Goal: Use online tool/utility

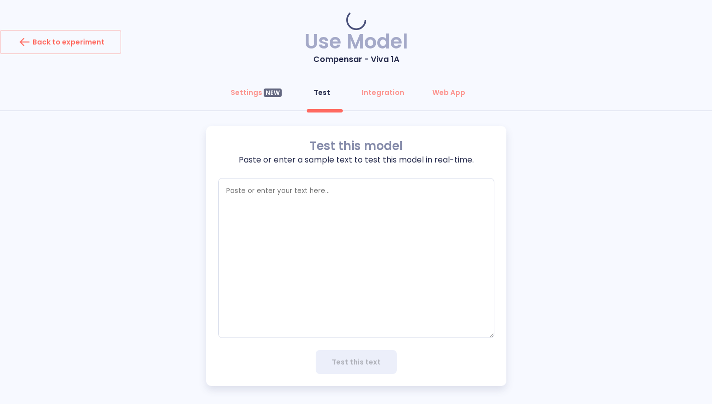
type textarea "x"
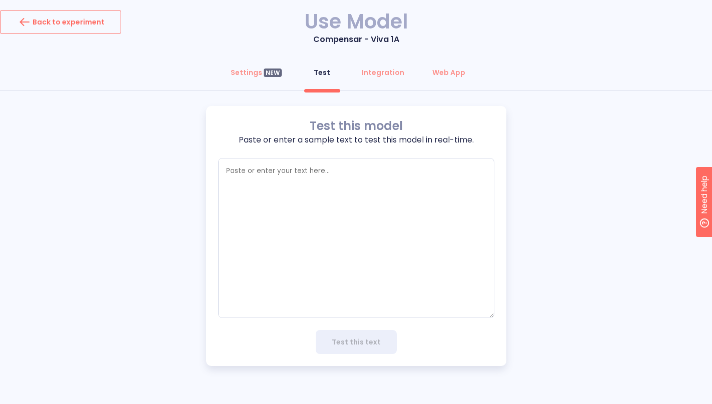
click at [95, 19] on div "Back to experiment" at bounding box center [61, 22] width 88 height 16
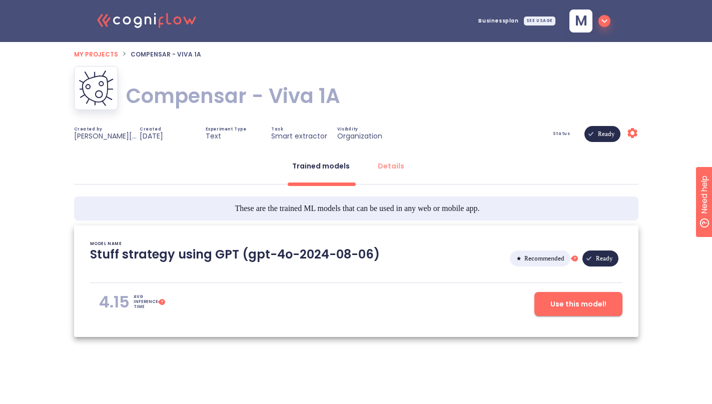
click at [150, 19] on icon at bounding box center [148, 21] width 7 height 8
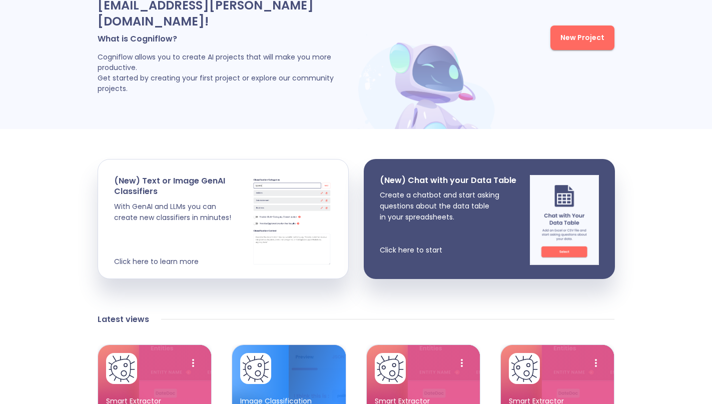
scroll to position [292, 0]
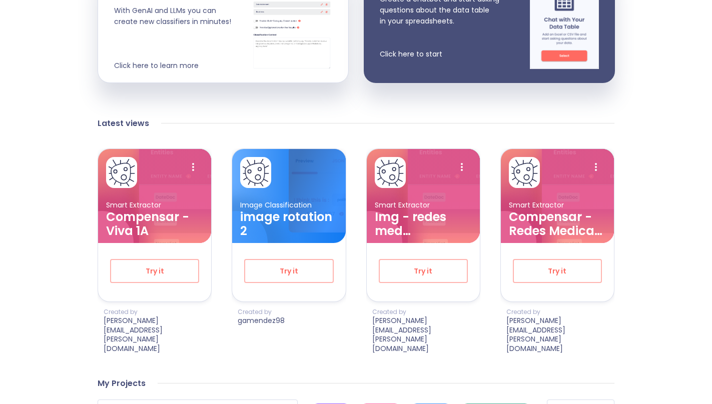
click at [319, 259] on button "Try it" at bounding box center [288, 271] width 89 height 24
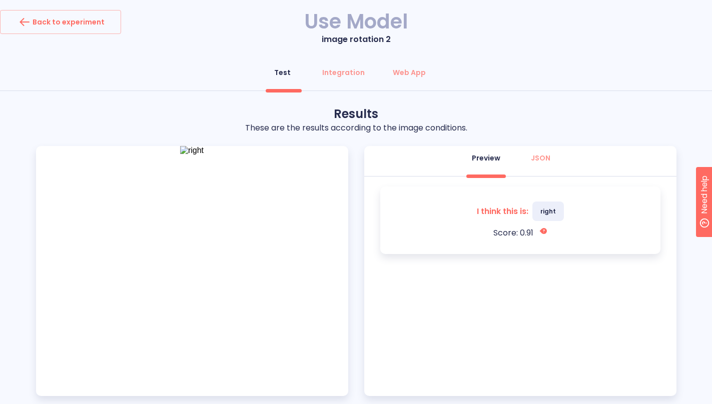
scroll to position [60, 0]
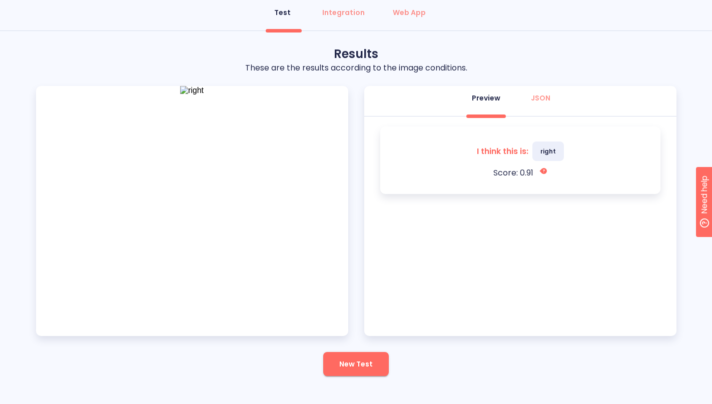
click at [363, 365] on span "New Test" at bounding box center [356, 364] width 34 height 13
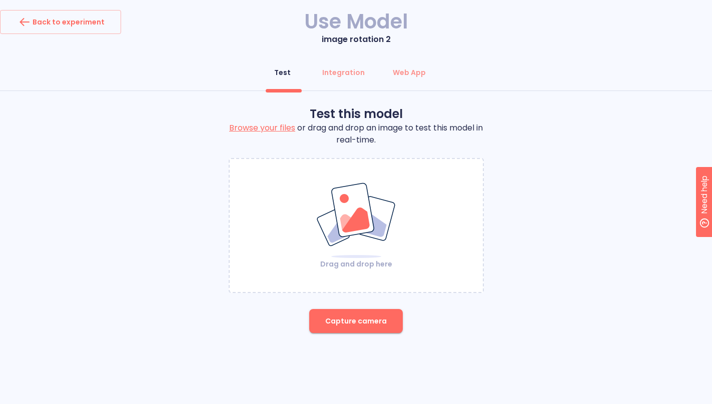
scroll to position [0, 0]
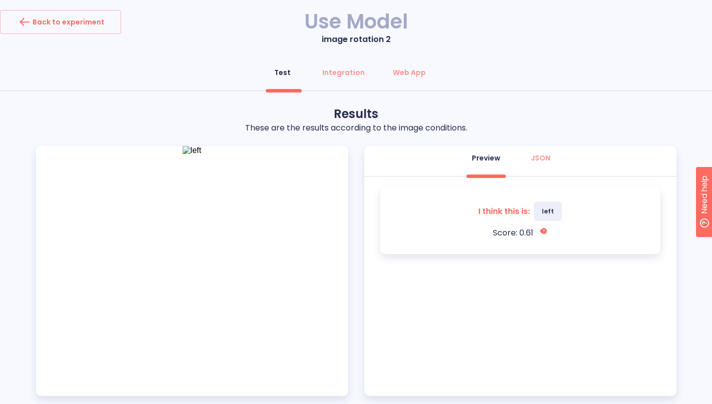
click at [455, 287] on div "I think this is: left Score: 0.61 Perdiction Score: A value between 0 and 1. Th…" at bounding box center [520, 287] width 312 height 220
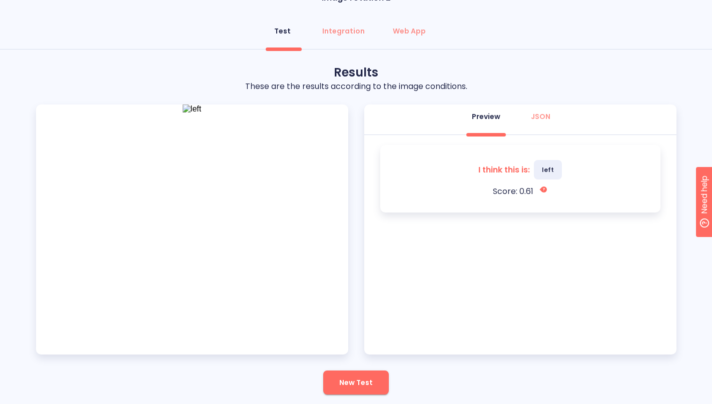
scroll to position [65, 0]
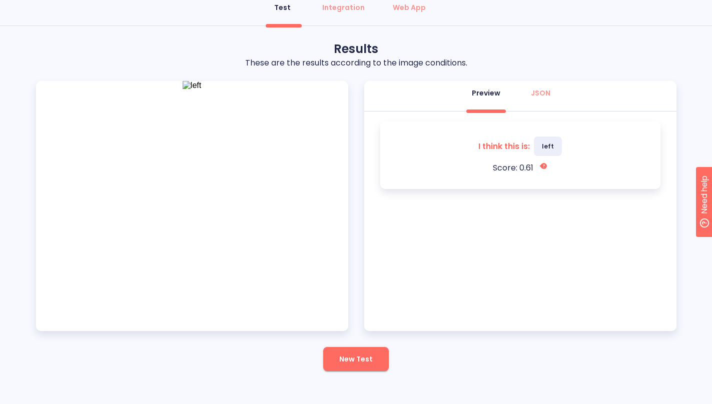
click at [377, 349] on button "New Test" at bounding box center [356, 359] width 66 height 24
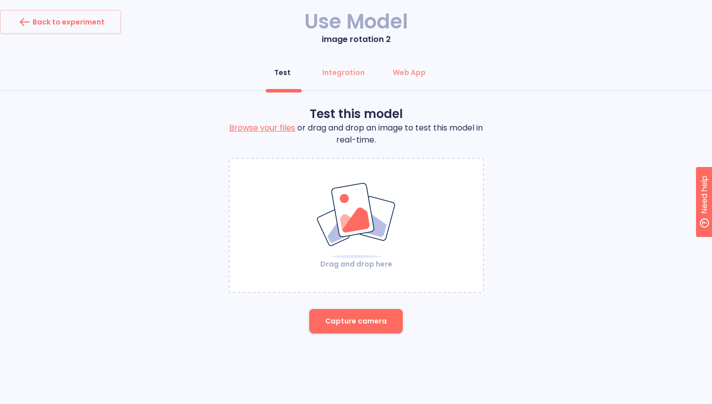
scroll to position [0, 0]
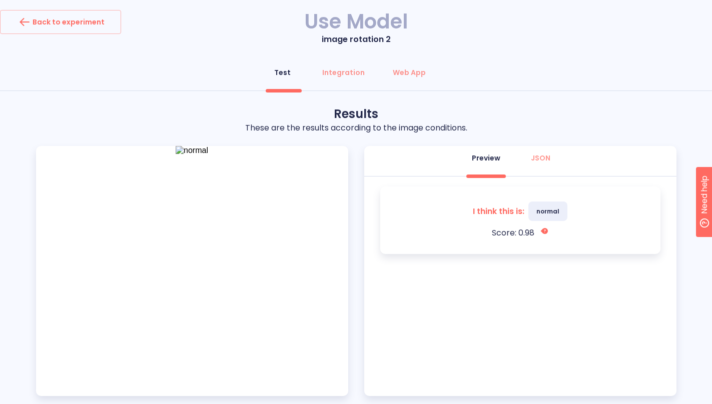
click at [533, 279] on div "I think this is: normal Score: 0.98 Perdiction Score: A value between 0 and 1. …" at bounding box center [520, 287] width 312 height 220
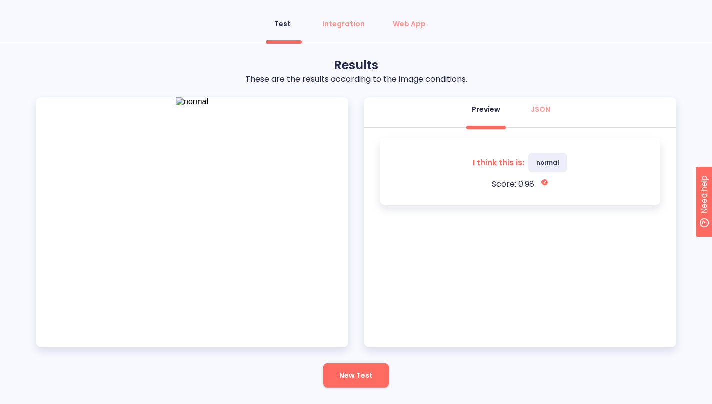
scroll to position [65, 0]
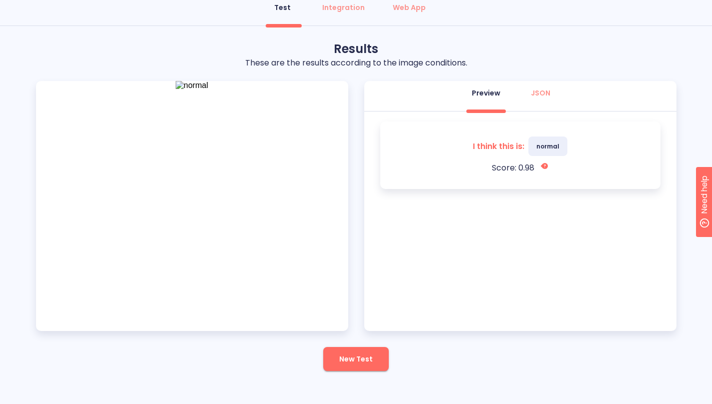
click at [373, 363] on button "New Test" at bounding box center [356, 359] width 66 height 24
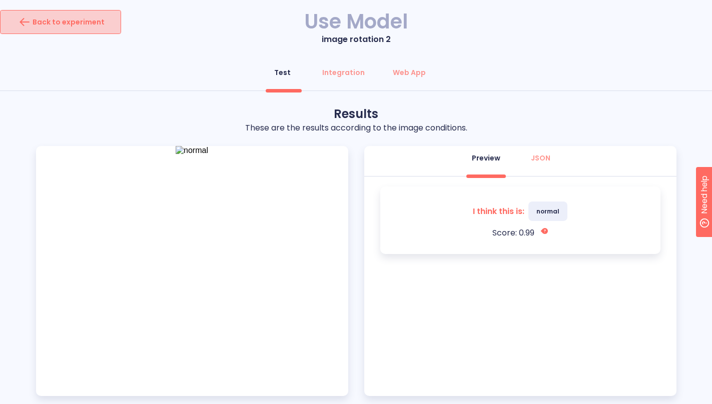
click at [65, 24] on div "Back to experiment" at bounding box center [61, 22] width 88 height 16
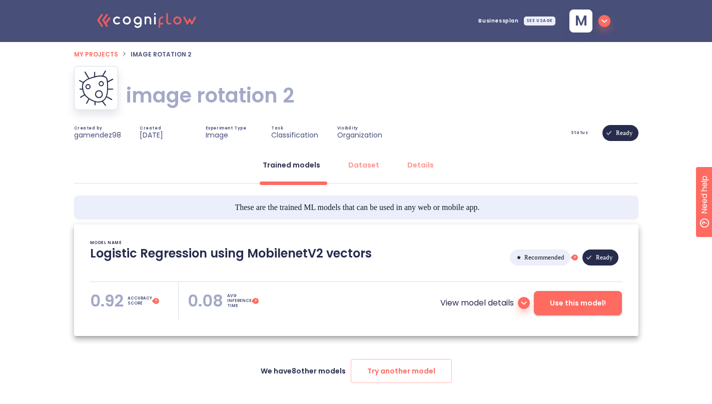
type textarea "[[DATE] 22:23:49]- Starting with download required files from shared storage [[…"
click at [155, 14] on icon at bounding box center [155, 19] width 2 height 12
